Goal: Task Accomplishment & Management: Manage account settings

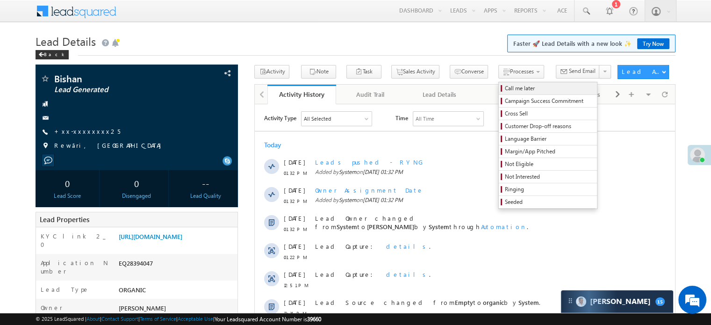
click at [505, 87] on span "Call me later" at bounding box center [549, 88] width 89 height 8
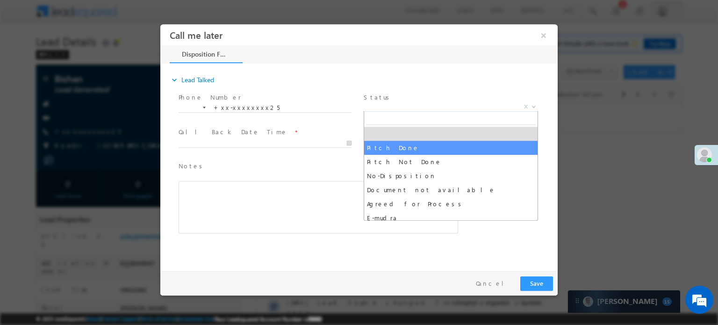
select select "Pitch Done"
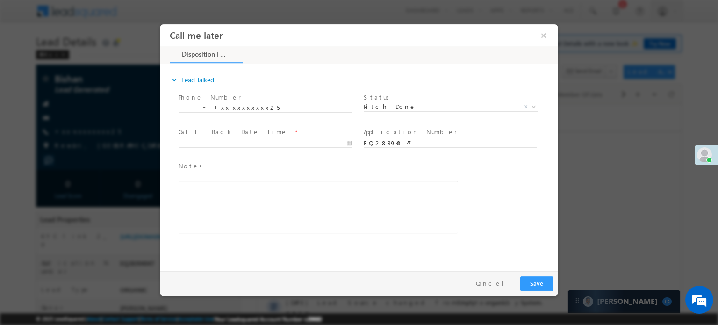
click at [230, 138] on span at bounding box center [269, 143] width 181 height 10
click at [235, 139] on input "09/05/25 1:35 PM" at bounding box center [265, 142] width 173 height 9
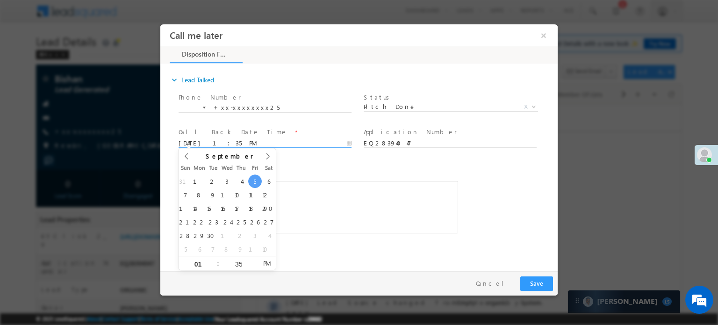
click at [262, 184] on div "31 1 2 3 4 5 6 7 8 9 10 11 12 13 14 15 16 17 18 19 20 21 22 23 24 25 26 27 28 2…" at bounding box center [227, 214] width 97 height 81
type input "09/06/25 2:35 PM"
type input "02"
click at [214, 256] on span at bounding box center [214, 259] width 7 height 7
type input "09/06/25 3:35 PM"
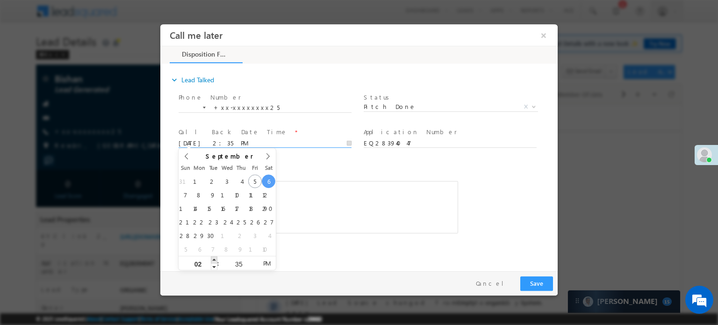
type input "03"
click at [214, 256] on span at bounding box center [214, 259] width 7 height 7
type input "09/06/25 4:35 PM"
type input "04"
click at [214, 256] on span at bounding box center [214, 259] width 7 height 7
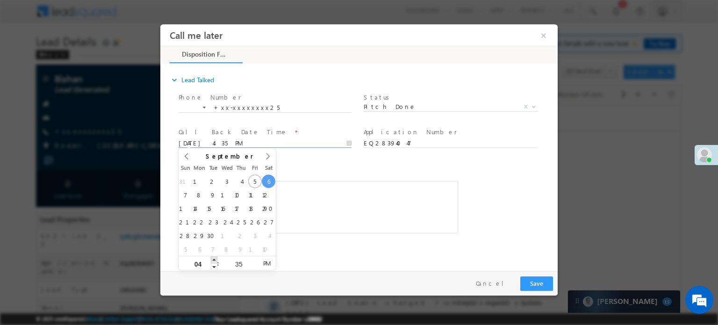
type input "09/06/25 5:35 PM"
type input "05"
click at [214, 256] on span at bounding box center [214, 259] width 7 height 7
type input "09/06/25 6:35 PM"
type input "06"
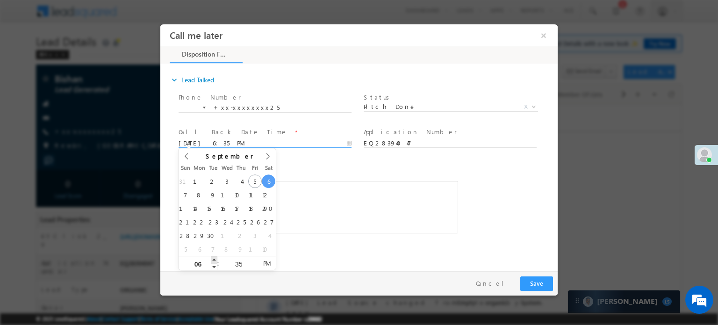
click at [214, 256] on span at bounding box center [214, 259] width 7 height 7
type input "09/06/25 7:35 PM"
type input "07"
click at [214, 256] on span at bounding box center [214, 259] width 7 height 7
click at [542, 282] on button "Save" at bounding box center [536, 283] width 33 height 14
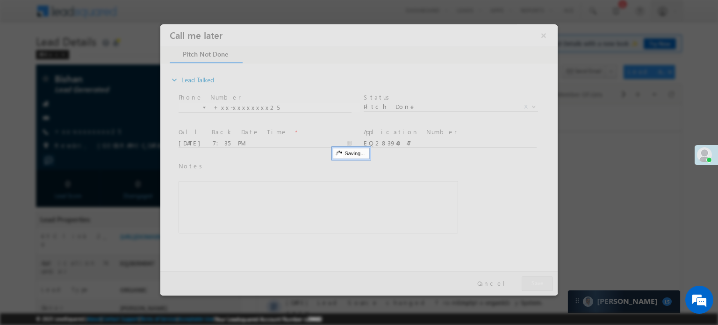
click at [544, 36] on div at bounding box center [358, 159] width 397 height 271
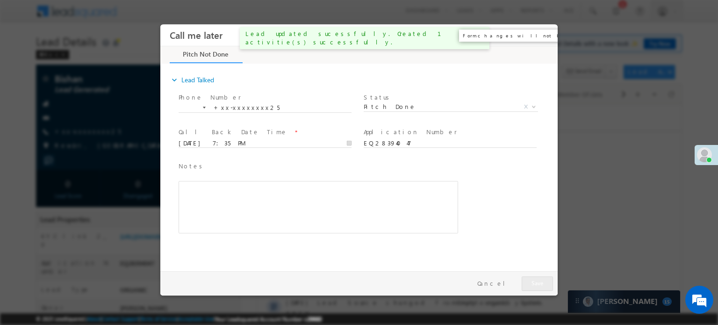
click at [544, 36] on button "×" at bounding box center [544, 34] width 16 height 17
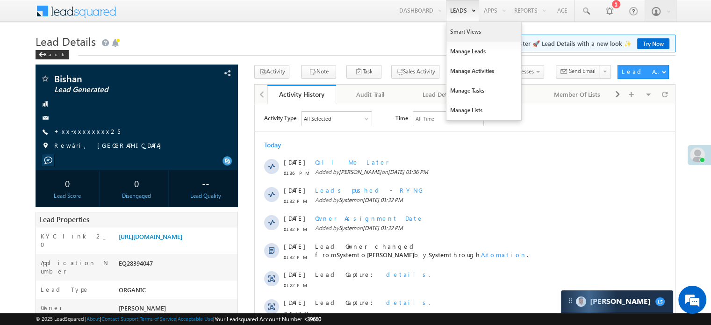
click at [460, 31] on link "Smart Views" at bounding box center [483, 32] width 75 height 20
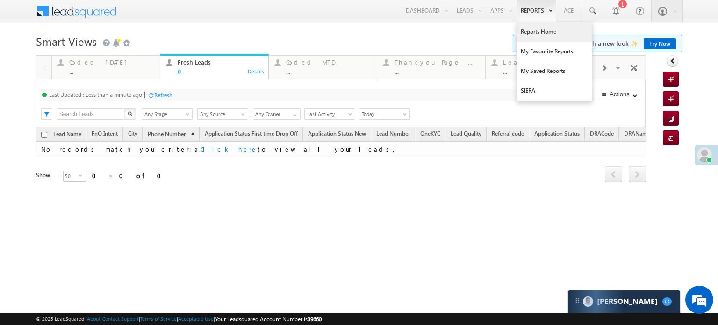
click at [532, 27] on link "Reports Home" at bounding box center [554, 32] width 75 height 20
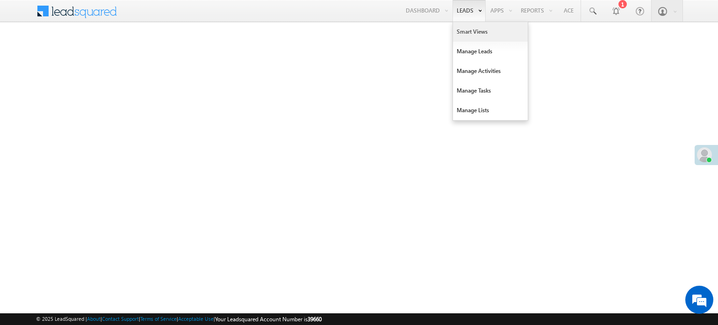
click at [469, 31] on link "Smart Views" at bounding box center [490, 32] width 75 height 20
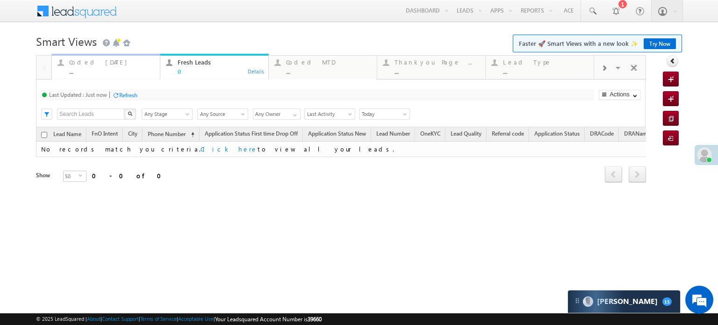
click at [101, 66] on div "Coded Today ..." at bounding box center [111, 66] width 85 height 18
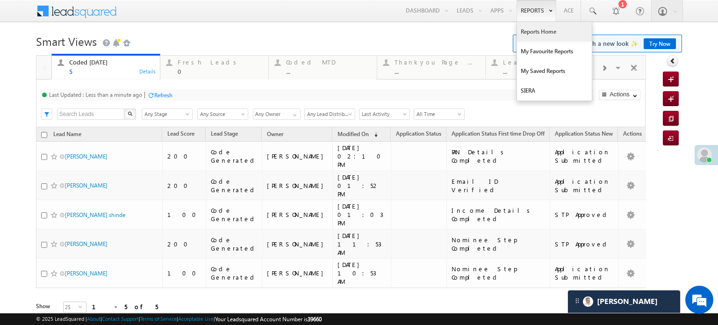
click at [533, 31] on link "Reports Home" at bounding box center [554, 32] width 75 height 20
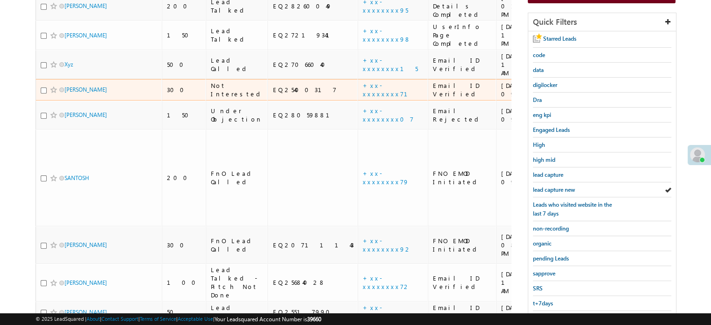
scroll to position [164, 0]
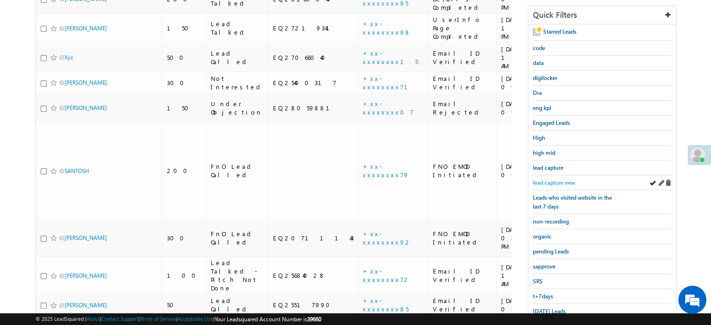
click at [557, 180] on span "lead capture new" at bounding box center [554, 182] width 42 height 7
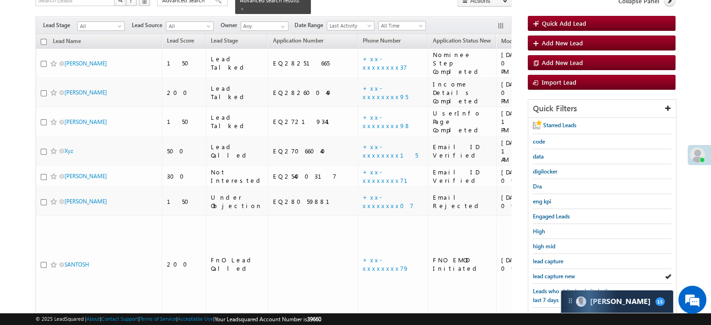
scroll to position [0, 0]
click at [557, 273] on span "lead capture new" at bounding box center [554, 276] width 42 height 7
click at [551, 273] on span "lead capture new" at bounding box center [554, 276] width 42 height 7
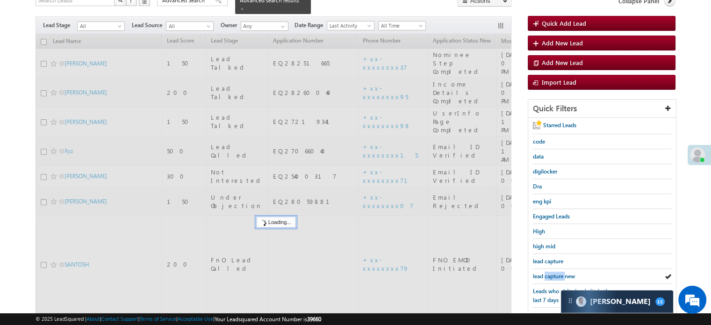
click at [551, 273] on span "lead capture new" at bounding box center [554, 276] width 42 height 7
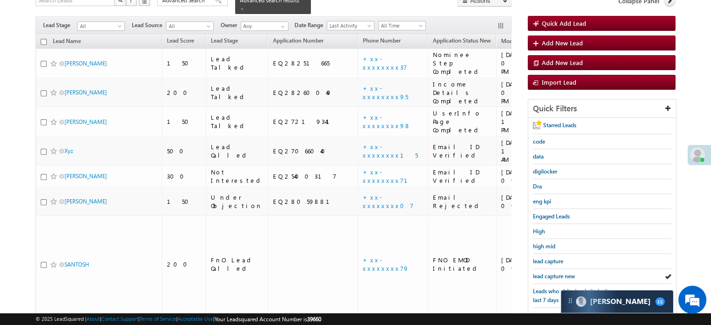
click at [551, 273] on span "lead capture new" at bounding box center [554, 276] width 42 height 7
click at [555, 273] on span "lead capture new" at bounding box center [554, 276] width 42 height 7
click at [551, 273] on span "lead capture new" at bounding box center [554, 276] width 42 height 7
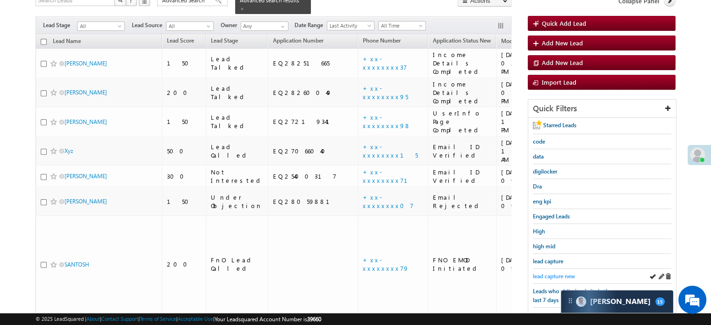
click at [543, 274] on span "lead capture new" at bounding box center [554, 276] width 42 height 7
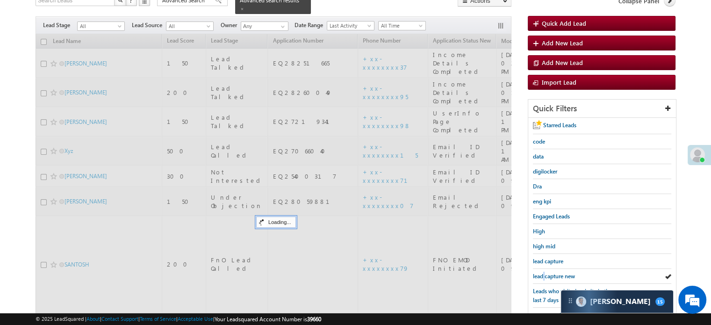
click at [543, 274] on span "lead capture new" at bounding box center [554, 276] width 42 height 7
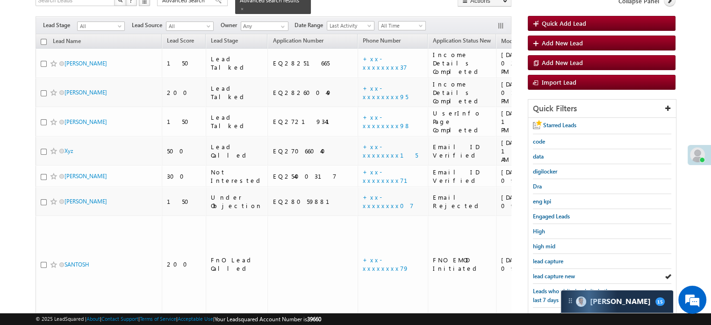
click at [543, 274] on span "lead capture new" at bounding box center [554, 276] width 42 height 7
click at [544, 275] on span "lead capture new" at bounding box center [554, 276] width 42 height 7
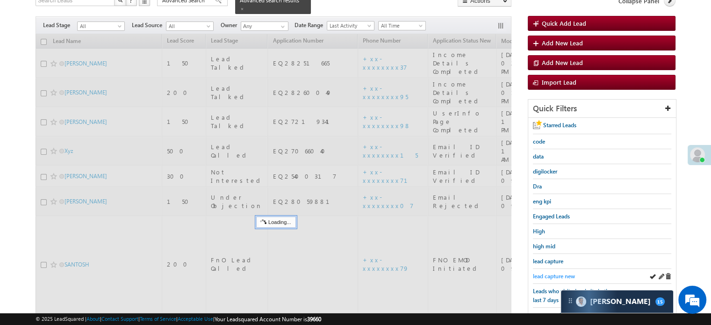
click at [540, 275] on span "lead capture new" at bounding box center [554, 276] width 42 height 7
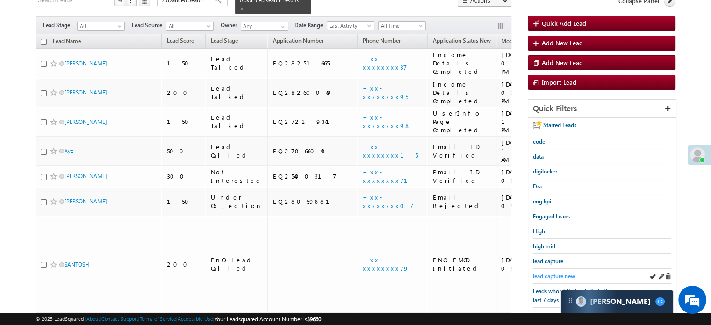
click at [552, 273] on span "lead capture new" at bounding box center [554, 276] width 42 height 7
click at [553, 273] on span "lead capture new" at bounding box center [554, 276] width 42 height 7
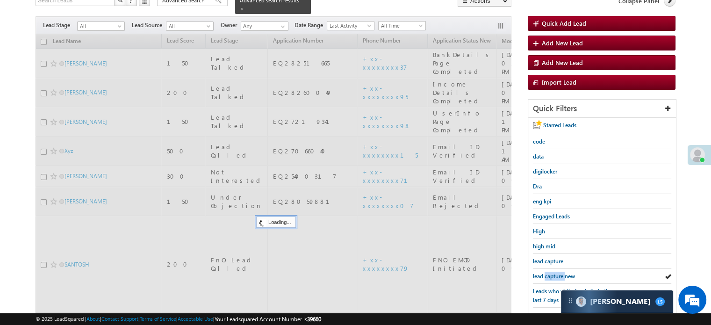
click at [553, 273] on span "lead capture new" at bounding box center [554, 276] width 42 height 7
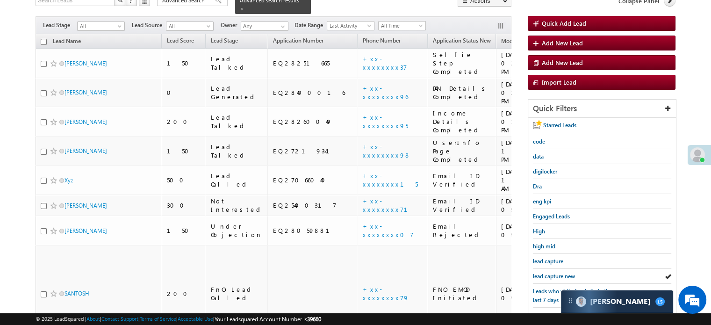
click at [553, 273] on span "lead capture new" at bounding box center [554, 276] width 42 height 7
click at [544, 276] on span "lead capture new" at bounding box center [554, 276] width 42 height 7
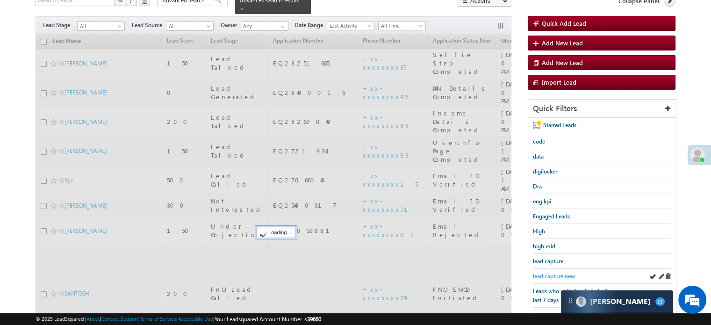
click at [552, 276] on span "lead capture new" at bounding box center [554, 276] width 42 height 7
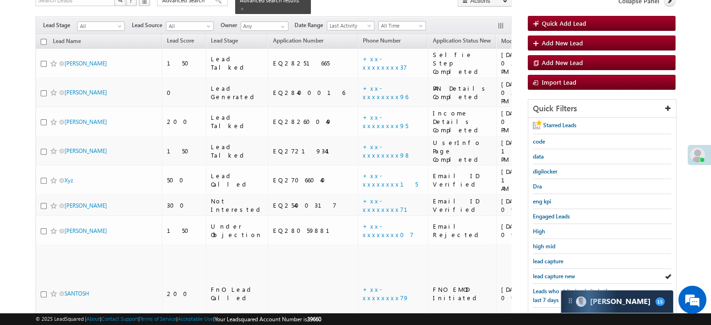
click at [552, 276] on span "lead capture new" at bounding box center [554, 276] width 42 height 7
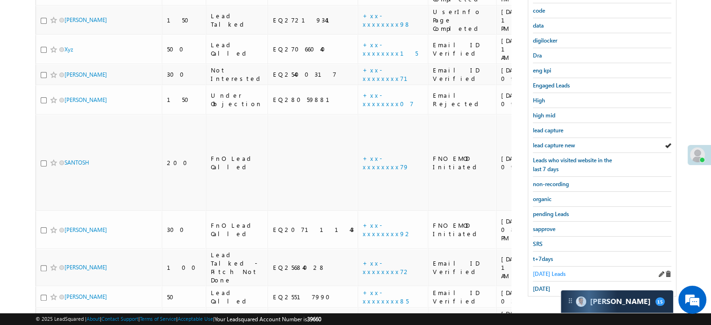
click at [548, 270] on span "Today's Leads" at bounding box center [549, 273] width 33 height 7
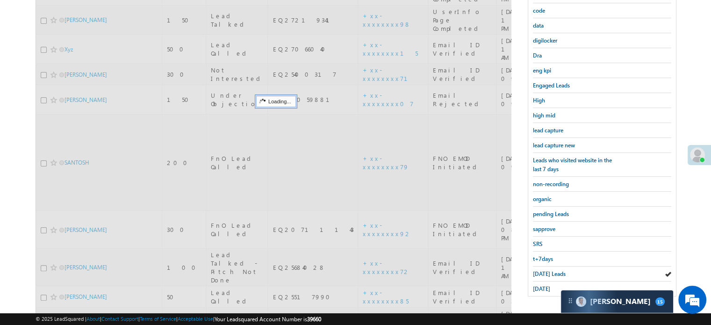
scroll to position [108, 0]
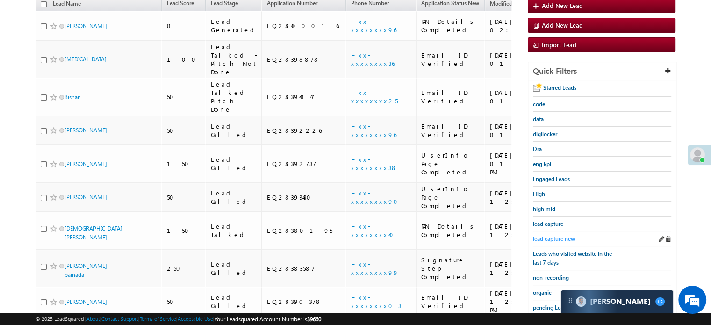
click at [553, 237] on span "lead capture new" at bounding box center [554, 238] width 42 height 7
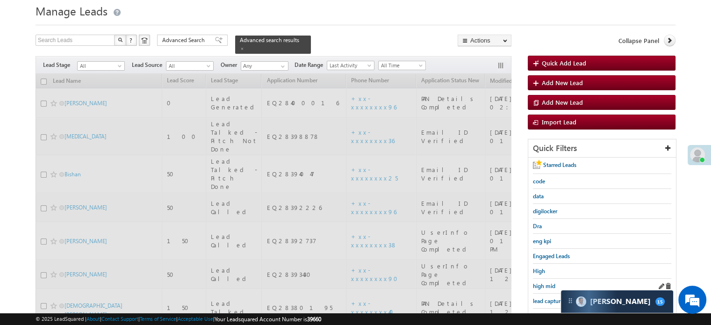
scroll to position [47, 0]
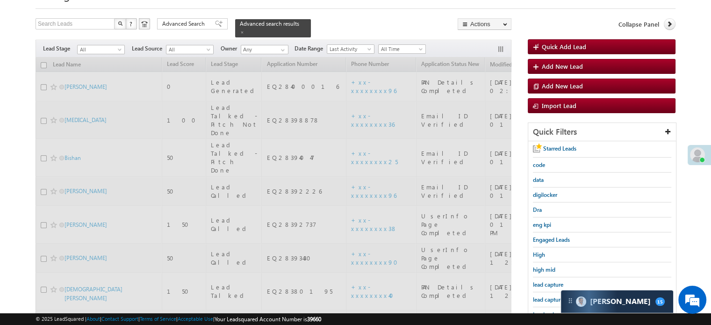
click at [540, 302] on div "lead capture new" at bounding box center [602, 299] width 138 height 15
click at [540, 300] on span "lead capture new" at bounding box center [554, 299] width 42 height 7
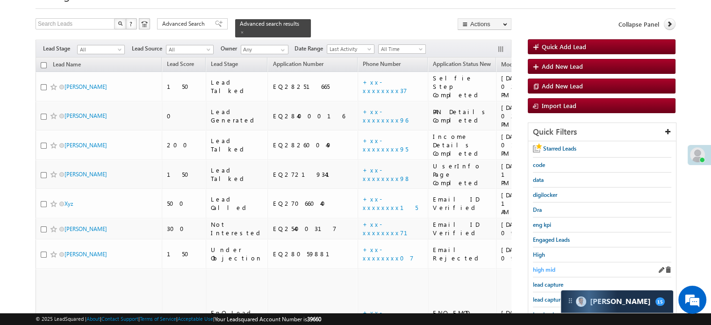
scroll to position [140, 0]
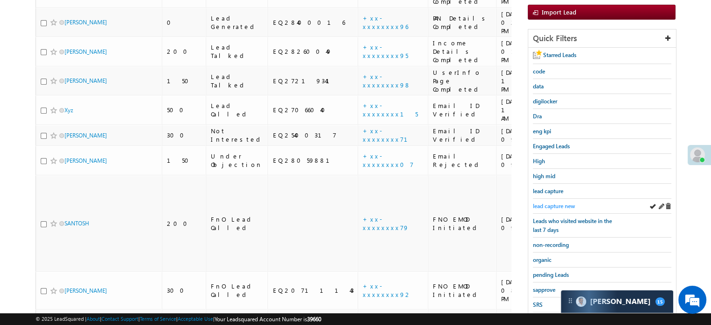
click at [553, 205] on span "lead capture new" at bounding box center [554, 205] width 42 height 7
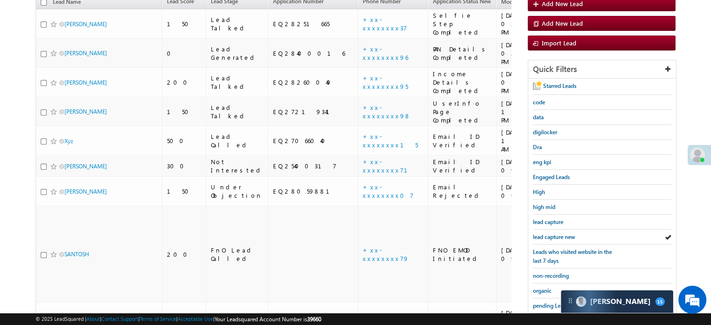
scroll to position [187, 0]
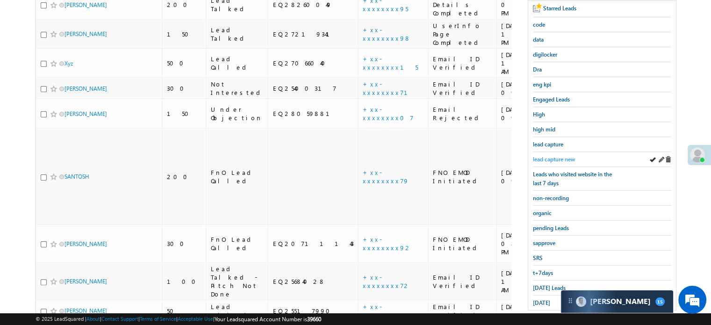
click at [554, 156] on span "lead capture new" at bounding box center [554, 159] width 42 height 7
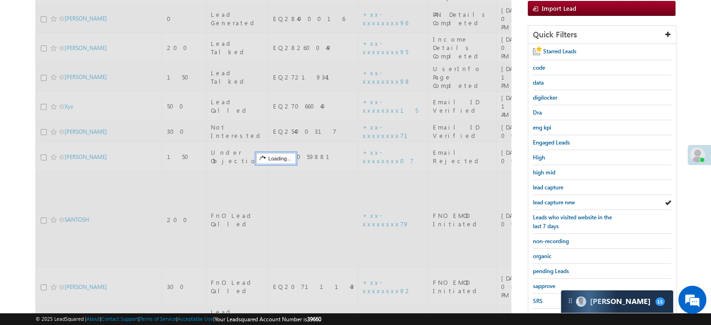
scroll to position [93, 0]
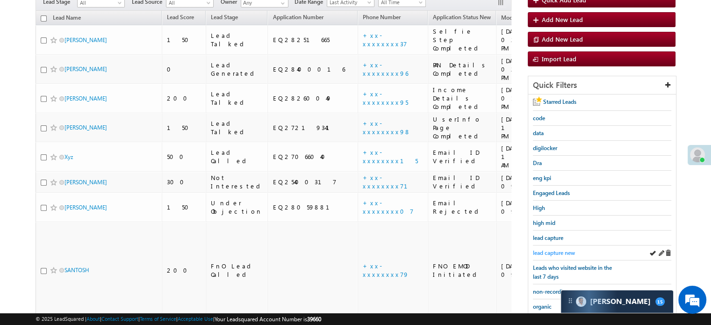
click at [552, 253] on span "lead capture new" at bounding box center [554, 252] width 42 height 7
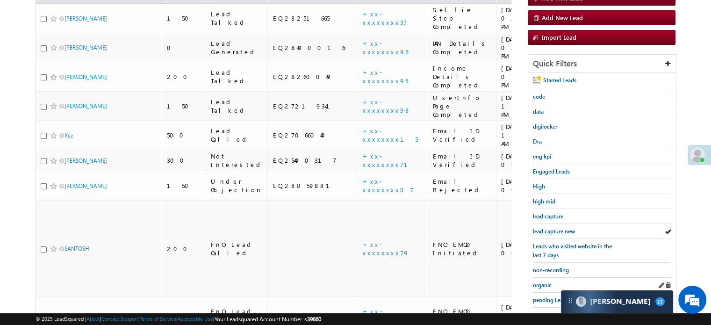
scroll to position [140, 0]
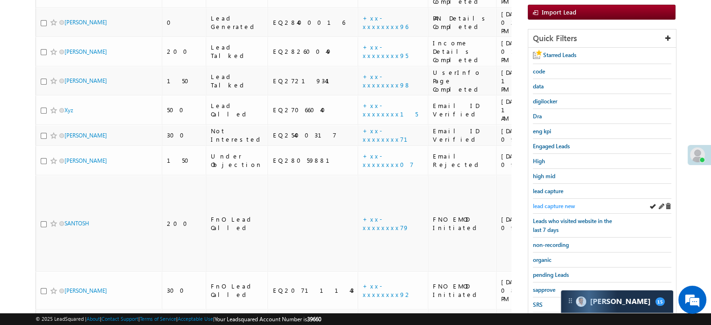
click at [552, 202] on span "lead capture new" at bounding box center [554, 205] width 42 height 7
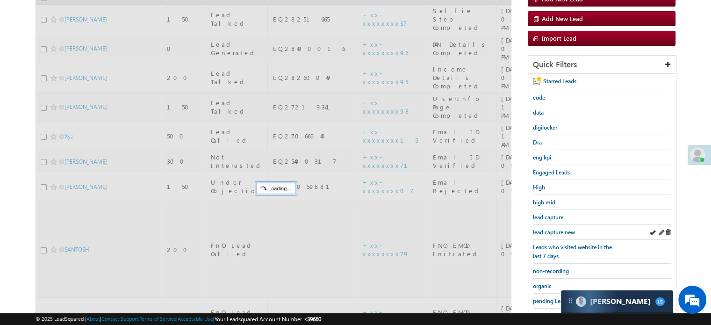
scroll to position [47, 0]
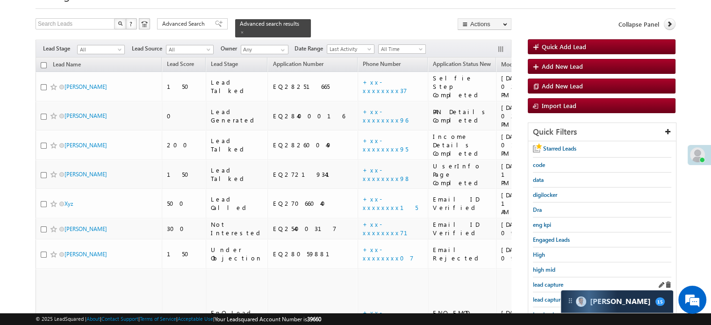
click at [545, 287] on div "lead capture" at bounding box center [602, 284] width 138 height 15
click at [546, 297] on span "lead capture new" at bounding box center [554, 299] width 42 height 7
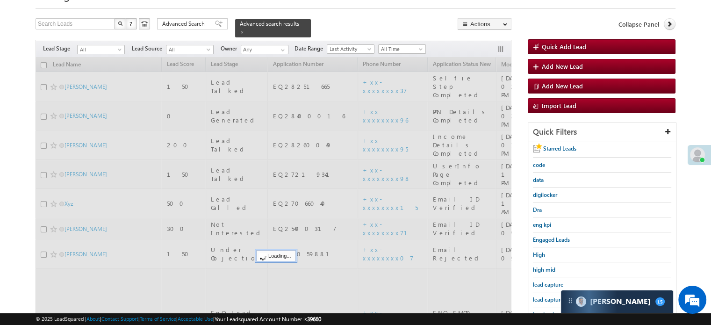
click at [546, 297] on span "lead capture new" at bounding box center [554, 299] width 42 height 7
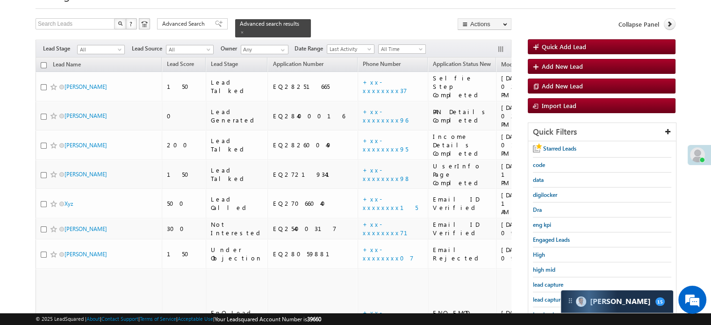
click at [546, 297] on span "lead capture new" at bounding box center [554, 299] width 42 height 7
click at [538, 296] on span "lead capture new" at bounding box center [554, 299] width 42 height 7
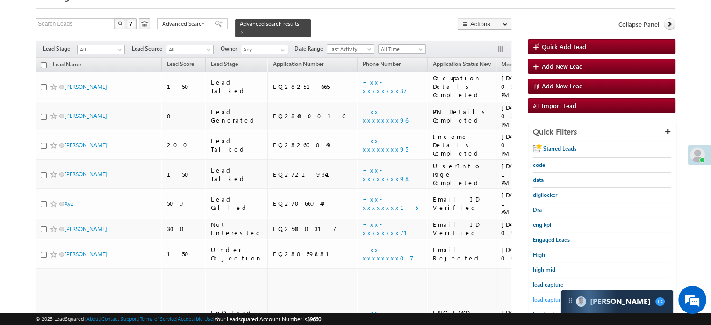
click at [543, 296] on span "lead capture new" at bounding box center [554, 299] width 42 height 7
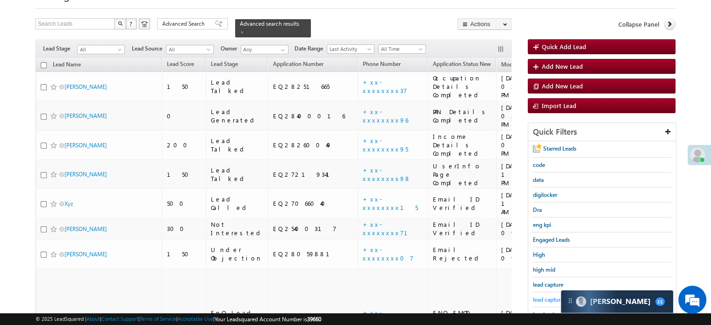
click at [537, 296] on span "lead capture new" at bounding box center [554, 299] width 42 height 7
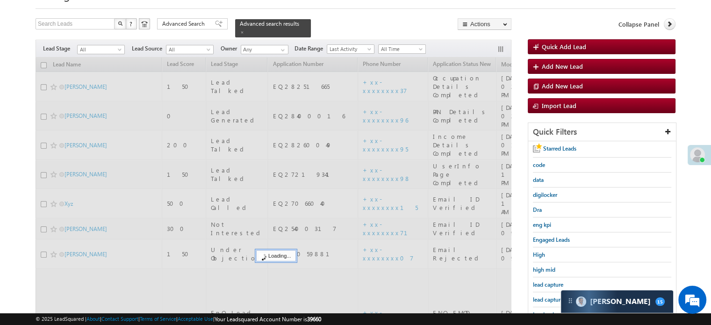
click at [537, 296] on span "lead capture new" at bounding box center [554, 299] width 42 height 7
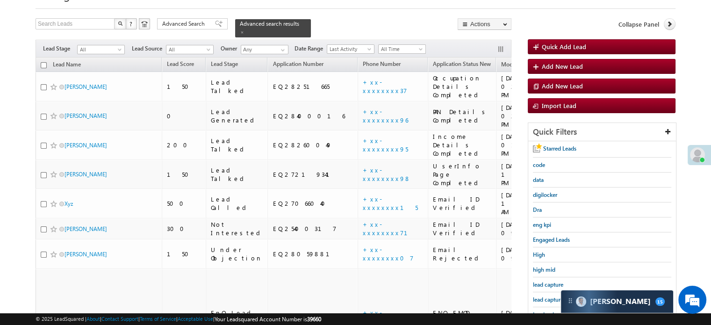
click at [537, 296] on span "lead capture new" at bounding box center [554, 299] width 42 height 7
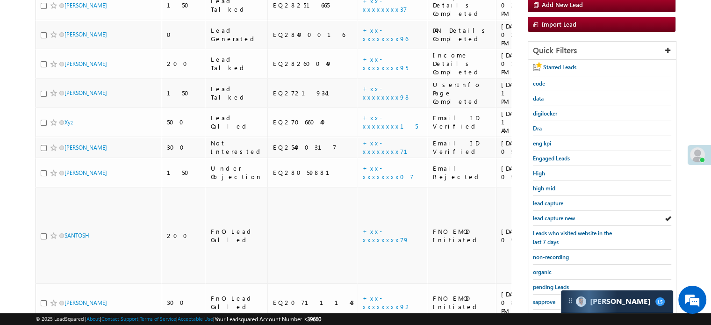
scroll to position [187, 0]
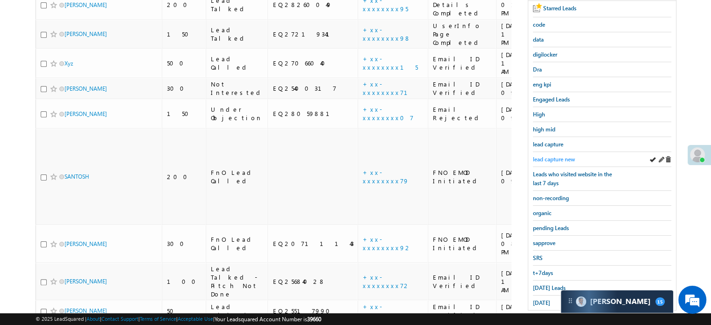
click at [550, 156] on span "lead capture new" at bounding box center [554, 159] width 42 height 7
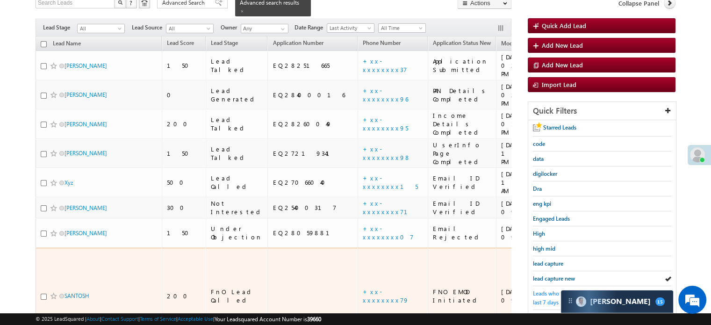
scroll to position [140, 0]
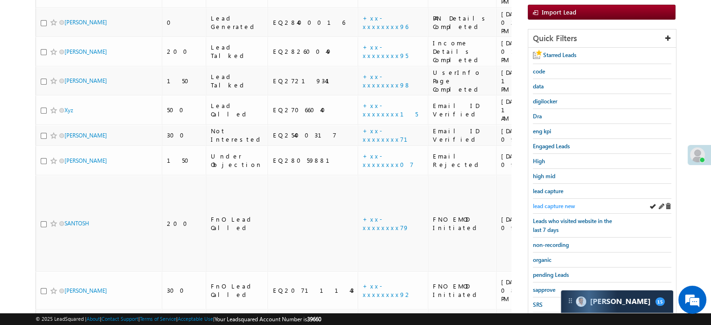
click at [558, 202] on span "lead capture new" at bounding box center [554, 205] width 42 height 7
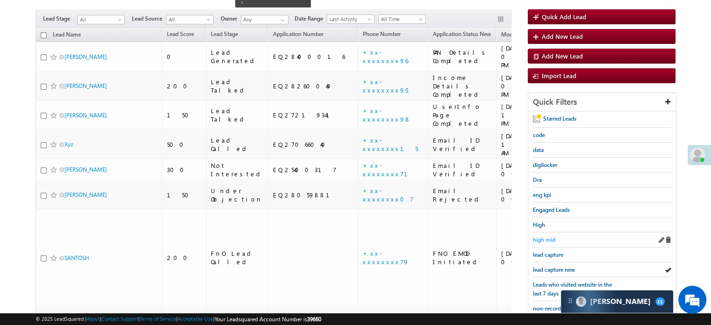
scroll to position [93, 0]
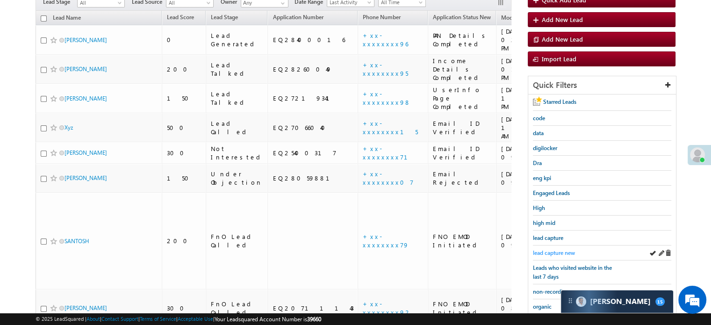
click at [557, 254] on span "lead capture new" at bounding box center [554, 252] width 42 height 7
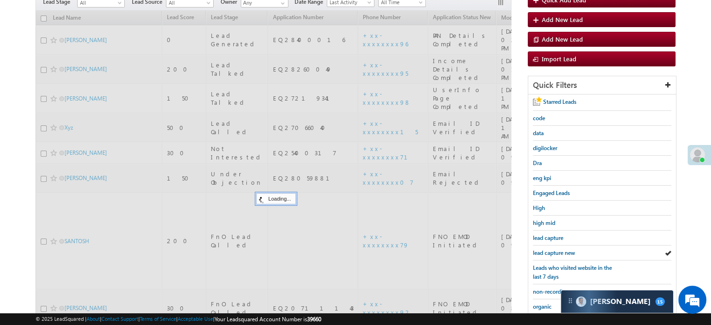
scroll to position [0, 0]
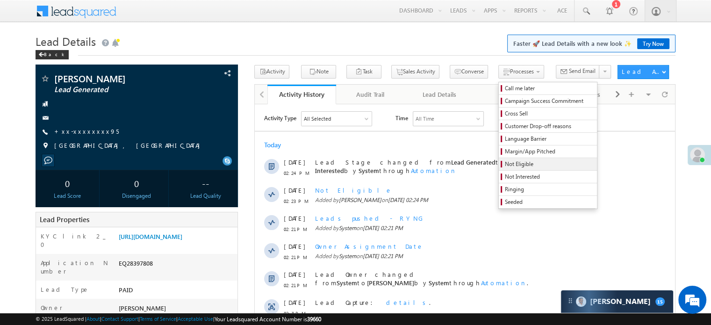
click at [505, 163] on span "Not Eligible" at bounding box center [549, 164] width 89 height 8
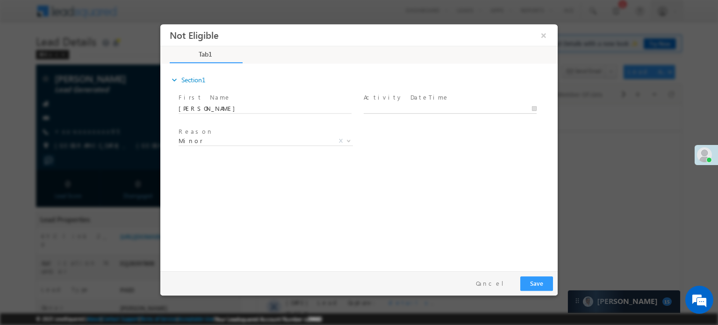
type input "09/05/25 2:24 PM"
click at [394, 109] on input "09/05/25 2:24 PM" at bounding box center [450, 108] width 173 height 9
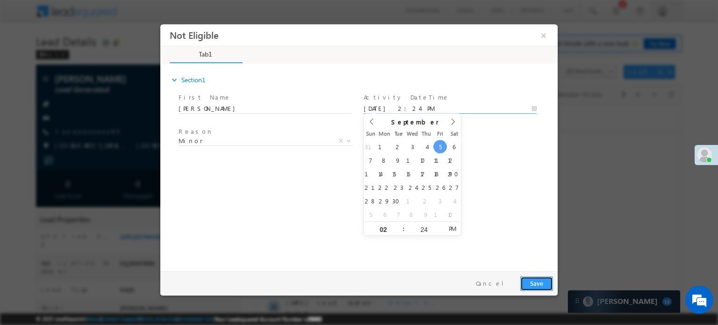
click at [531, 280] on button "Save" at bounding box center [536, 283] width 33 height 14
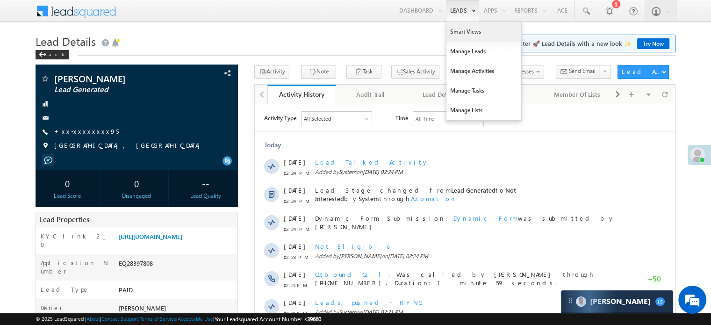
click at [454, 28] on link "Smart Views" at bounding box center [483, 32] width 75 height 20
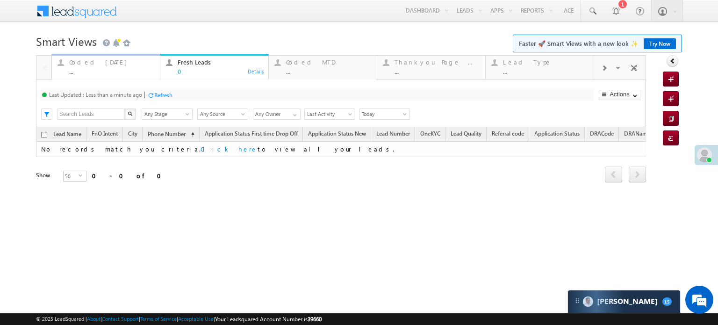
click at [90, 70] on div "..." at bounding box center [111, 71] width 85 height 7
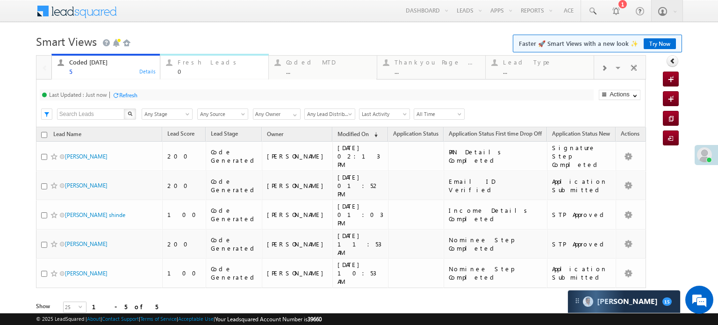
click at [191, 57] on div "Fresh Leads 0" at bounding box center [220, 66] width 85 height 18
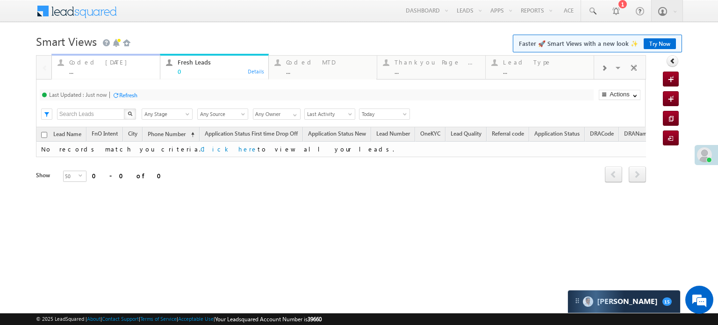
click at [100, 65] on div "Coded [DATE]" at bounding box center [111, 61] width 85 height 7
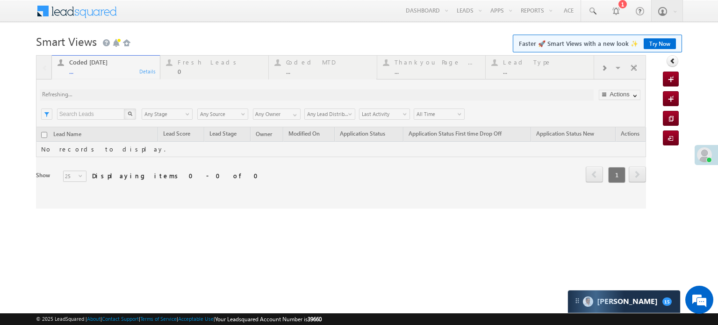
click at [192, 71] on div at bounding box center [341, 131] width 610 height 153
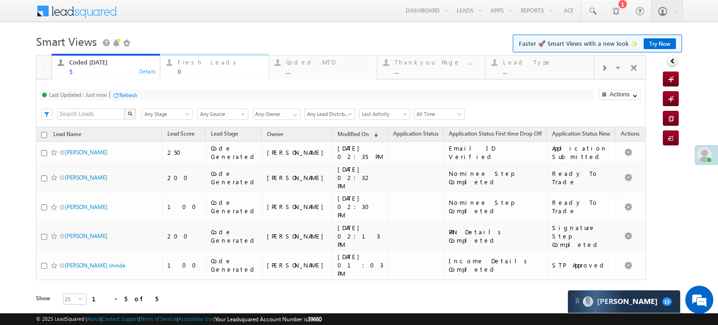
click at [196, 59] on div "Fresh Leads" at bounding box center [220, 61] width 85 height 7
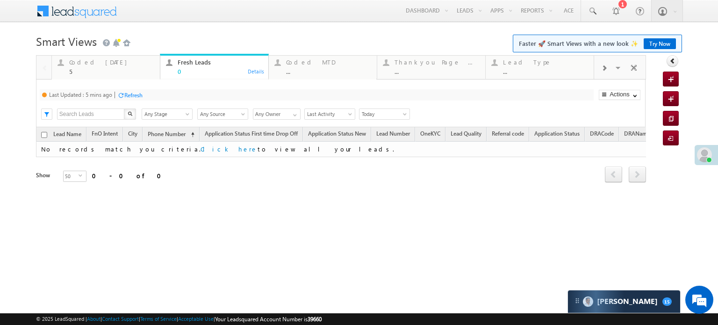
click at [134, 93] on div "Refresh" at bounding box center [133, 95] width 18 height 7
